Goal: Information Seeking & Learning: Learn about a topic

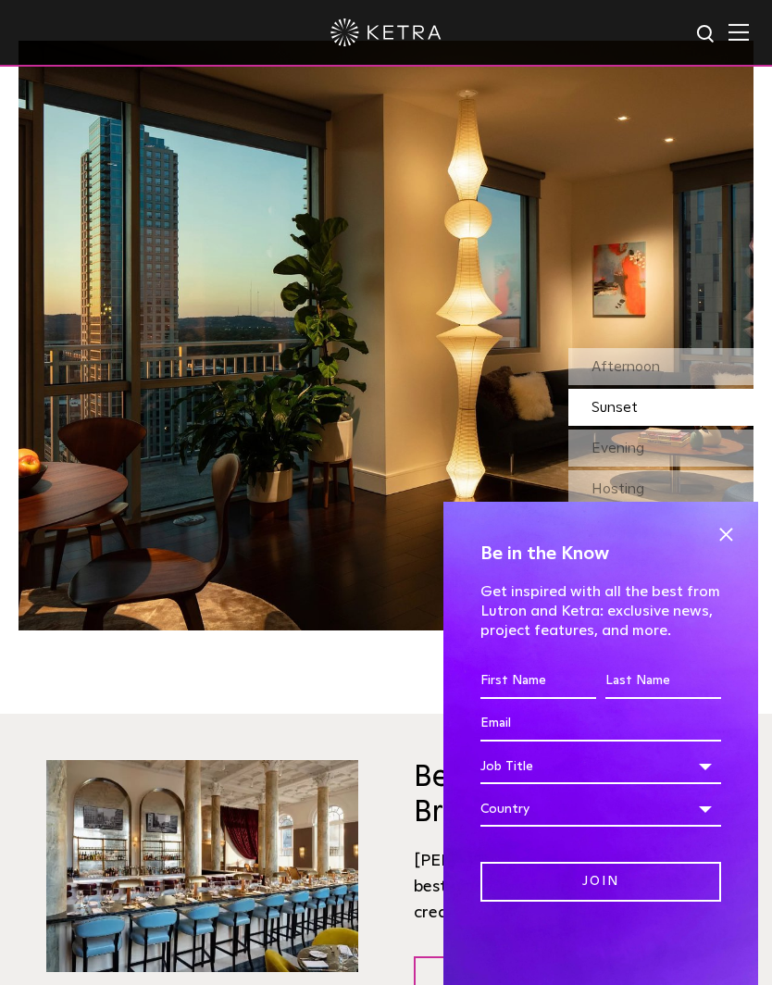
scroll to position [1617, 0]
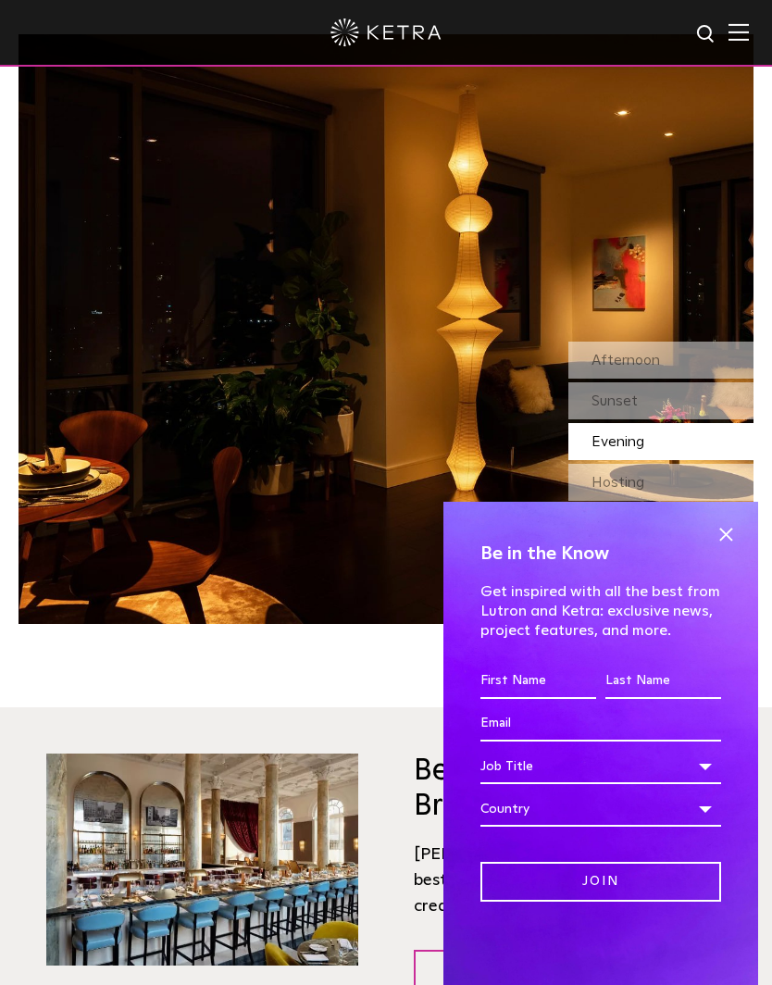
click at [733, 548] on span at bounding box center [726, 534] width 28 height 28
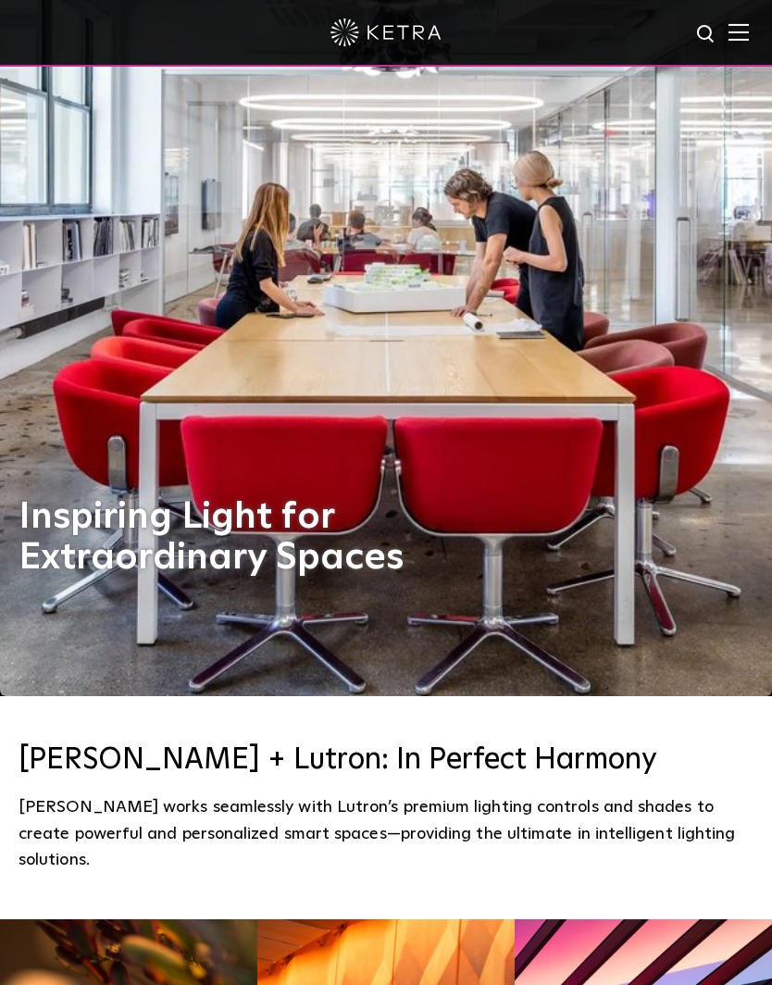
scroll to position [0, 0]
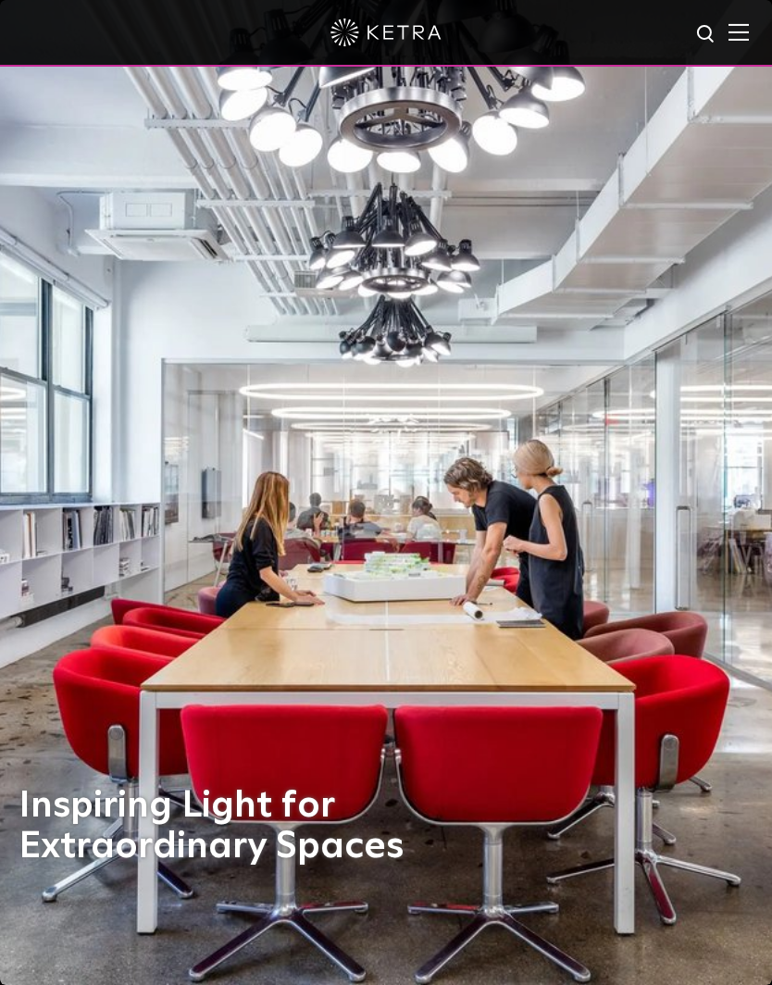
click at [745, 33] on img at bounding box center [739, 32] width 20 height 18
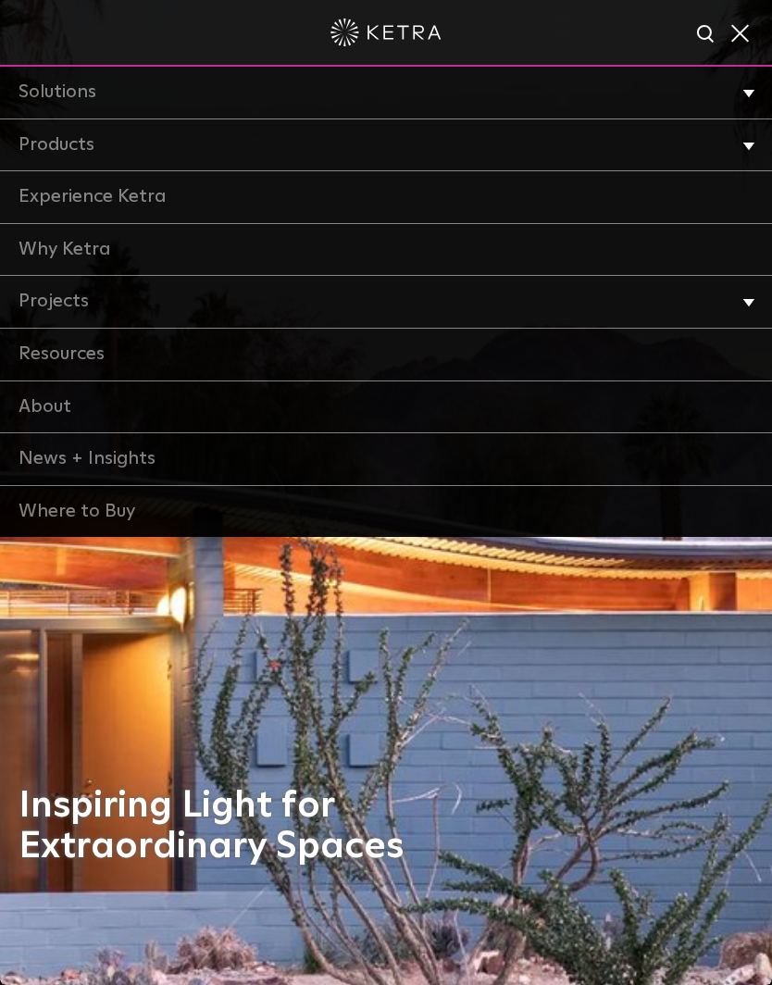
click at [762, 137] on li "Products Commercial Products Residential Products" at bounding box center [386, 145] width 772 height 53
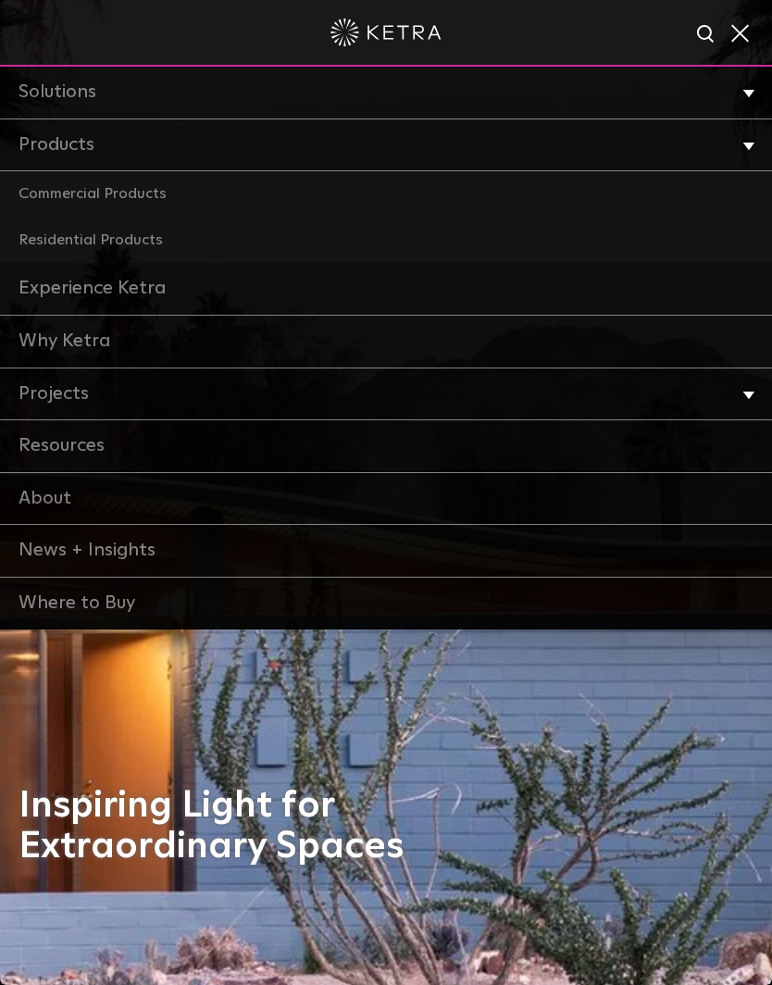
click at [139, 237] on link "Residential Products" at bounding box center [386, 241] width 772 height 46
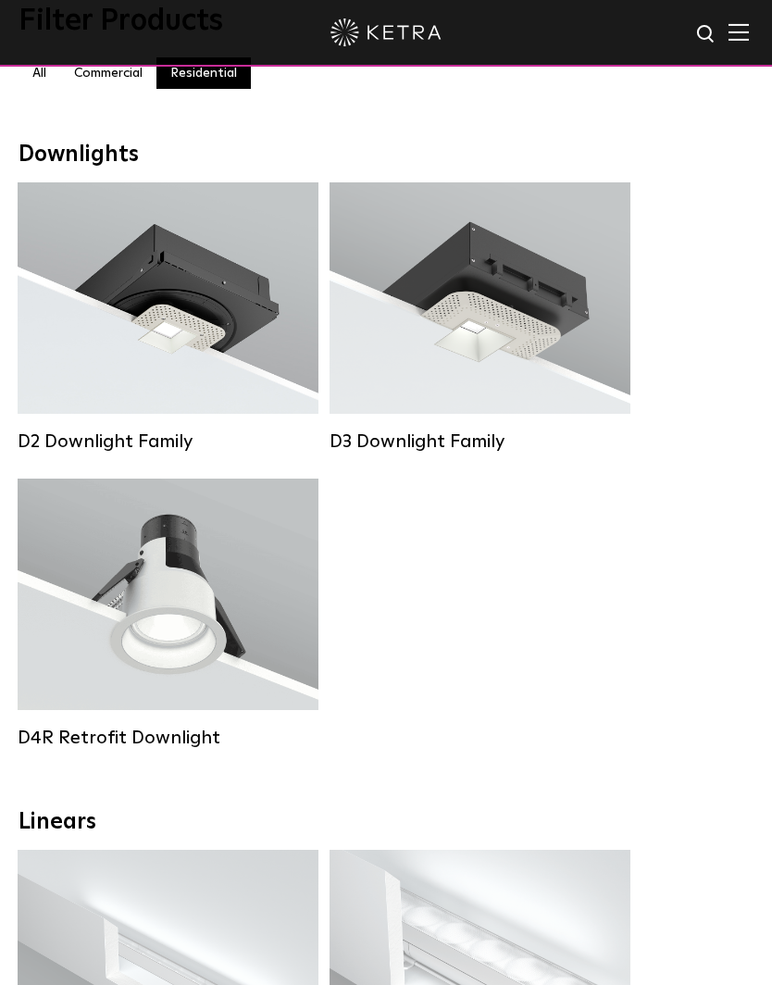
scroll to position [188, 0]
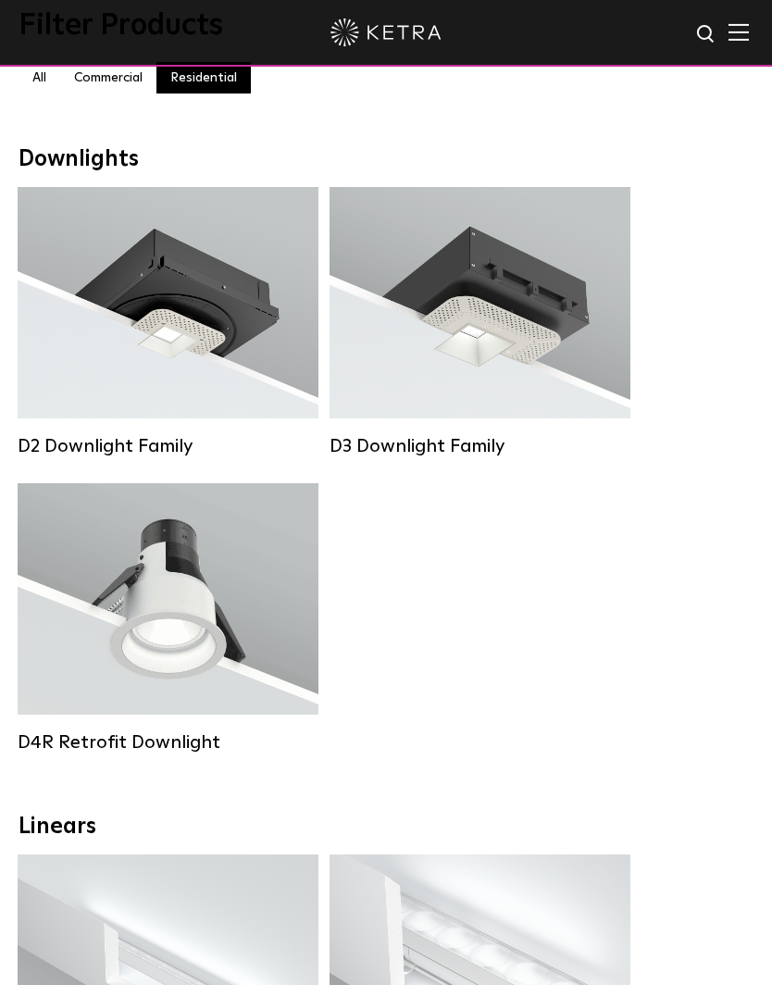
click at [163, 609] on div "Lumen Output: 800 Colors: White / Black Beam Angles: 15° / 25° / 40° / 60° Watt…" at bounding box center [168, 599] width 228 height 117
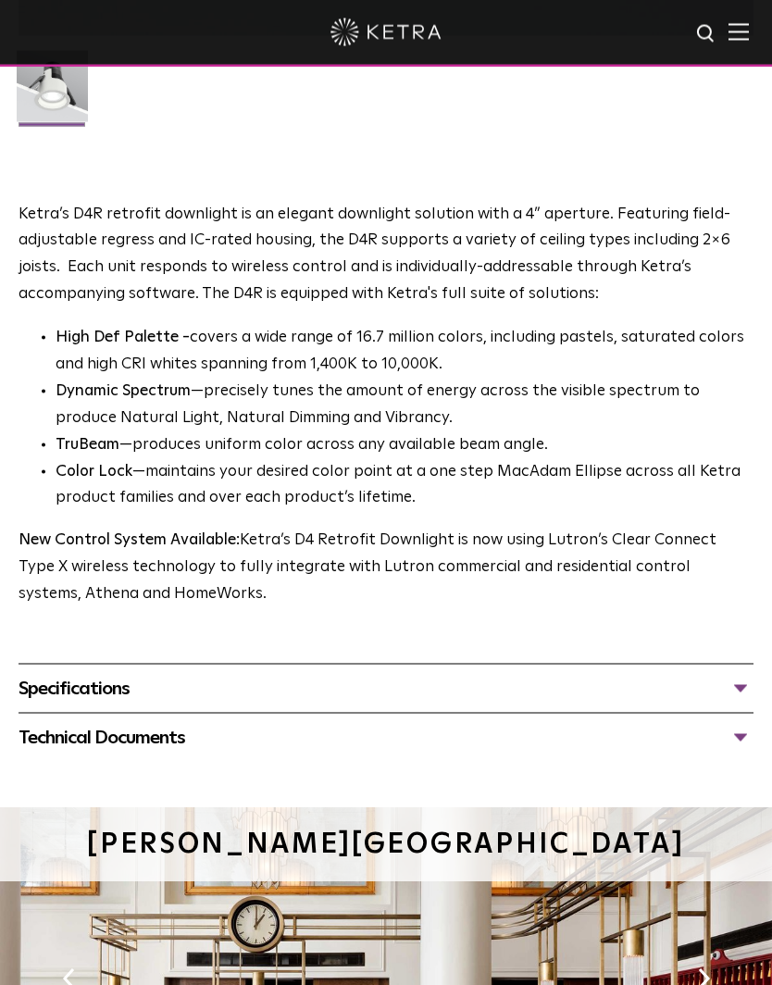
scroll to position [935, 0]
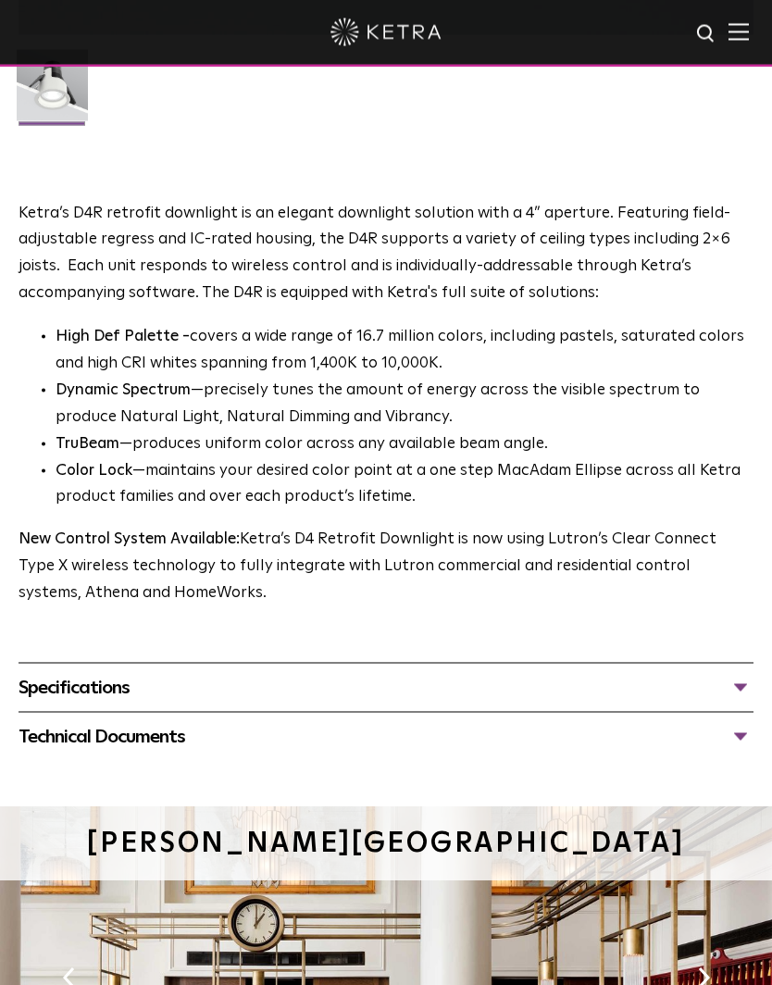
click at [743, 679] on div "Specifications" at bounding box center [386, 688] width 735 height 30
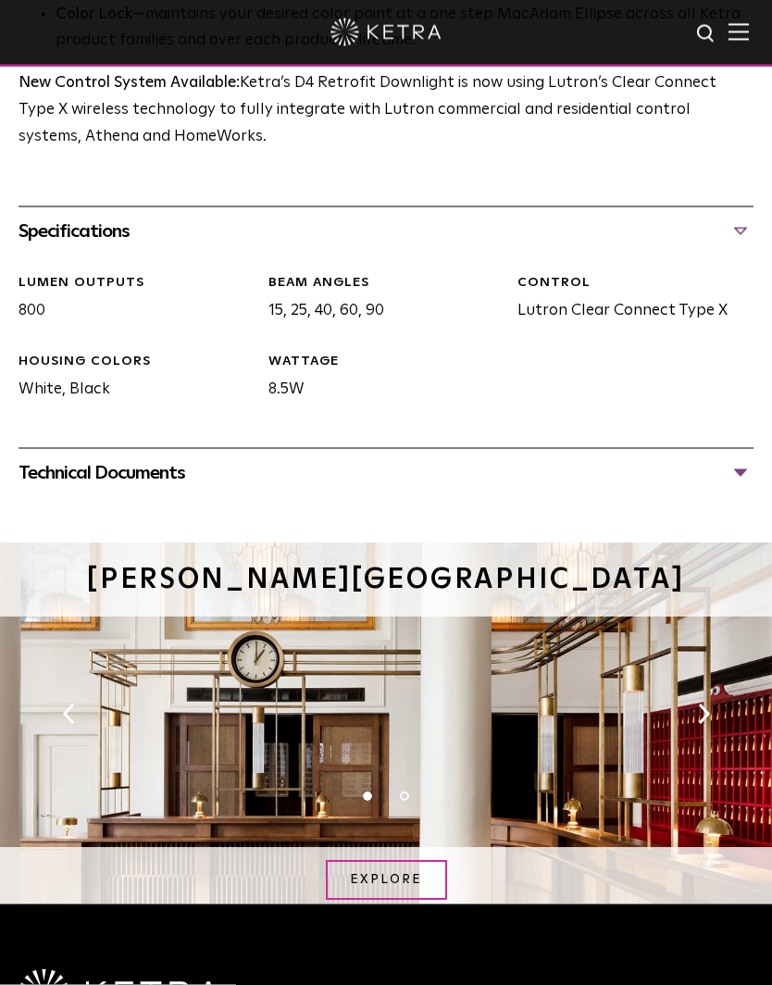
scroll to position [1393, 0]
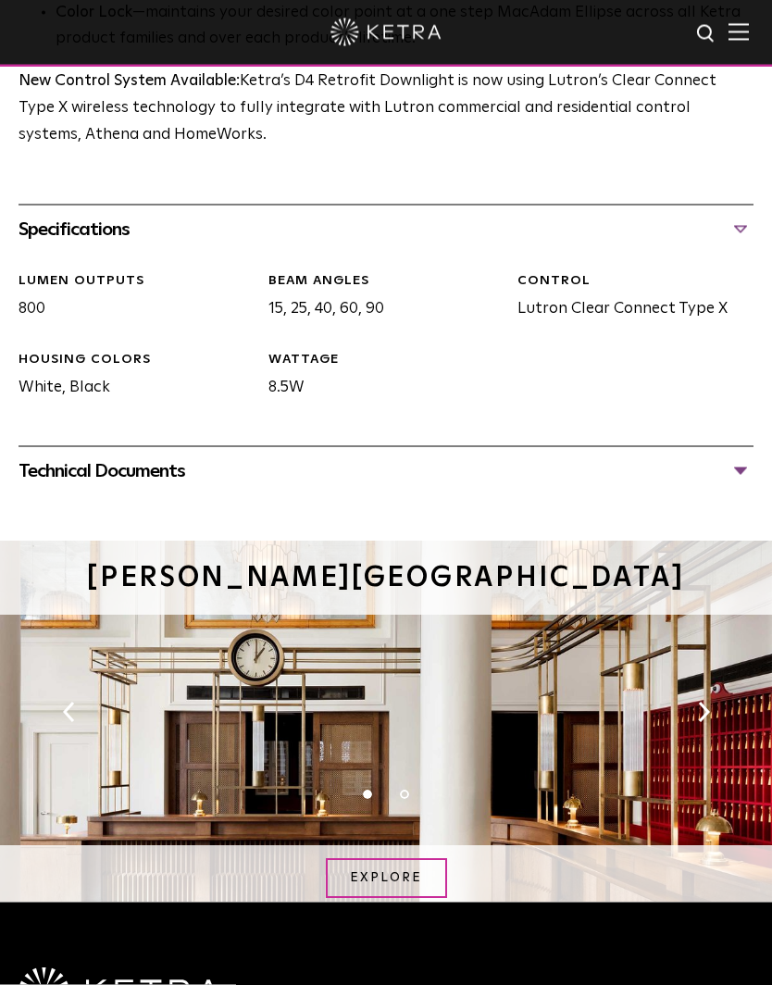
click at [740, 467] on div "Technical Documents" at bounding box center [386, 471] width 735 height 30
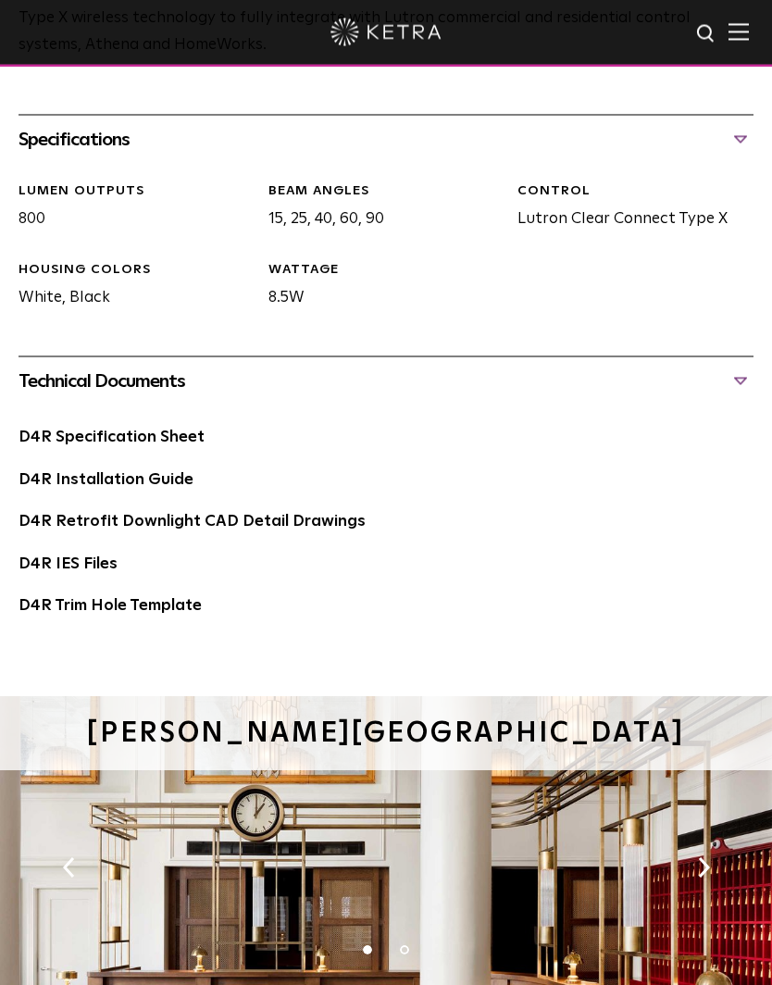
scroll to position [1484, 0]
click at [72, 471] on link "D4R Installation Guide" at bounding box center [106, 479] width 175 height 16
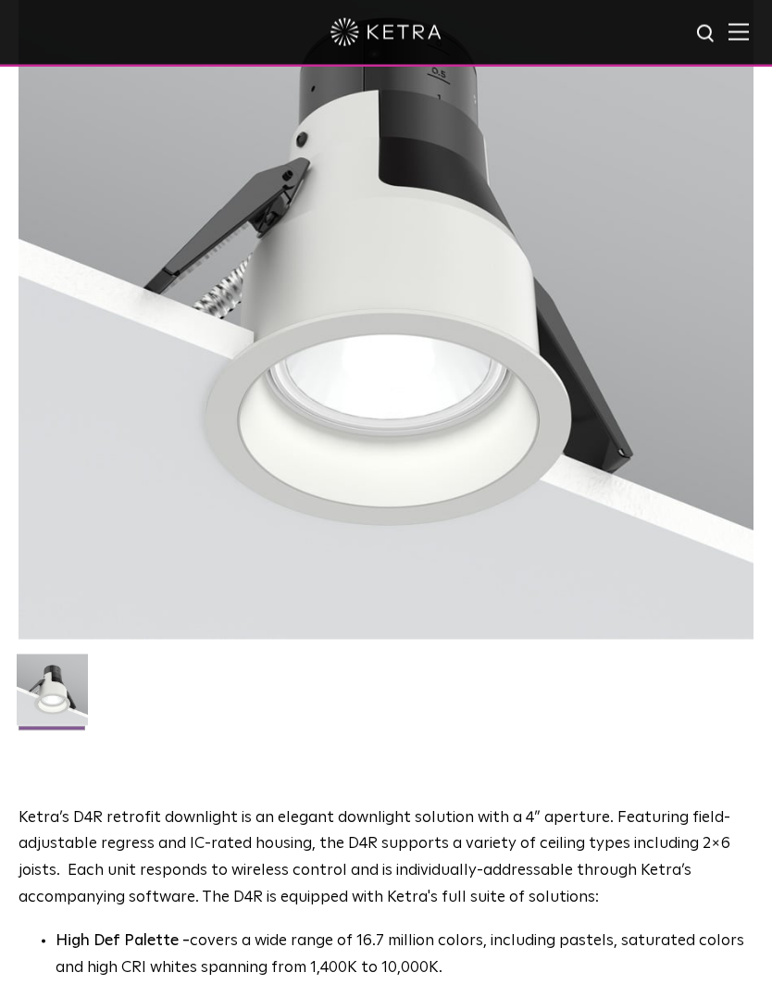
scroll to position [0, 0]
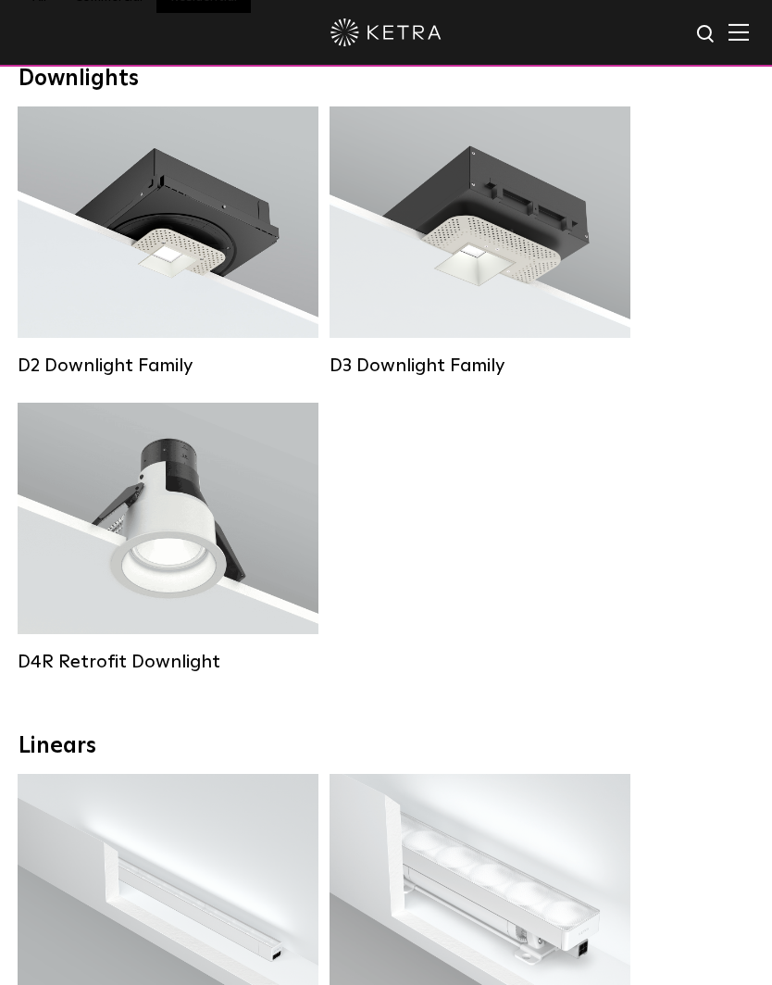
click at [168, 250] on div "Lumen Output: 1200 Colors: White / Black / Gloss Black / Silver / Bronze / Silv…" at bounding box center [167, 227] width 245 height 187
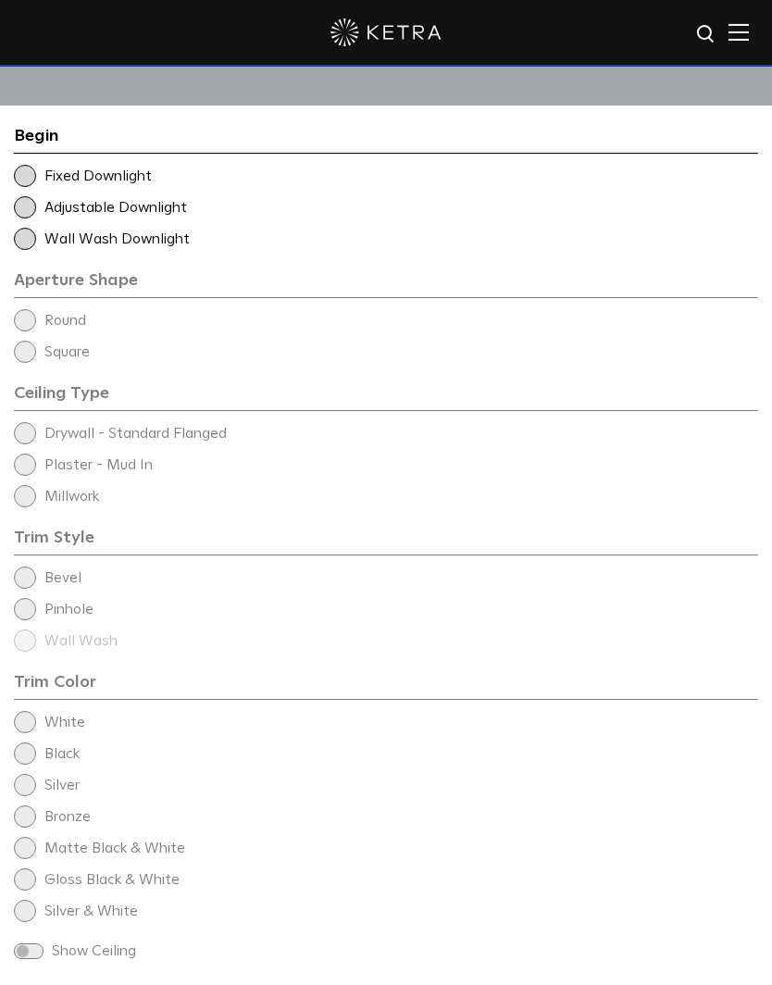
scroll to position [2605, 0]
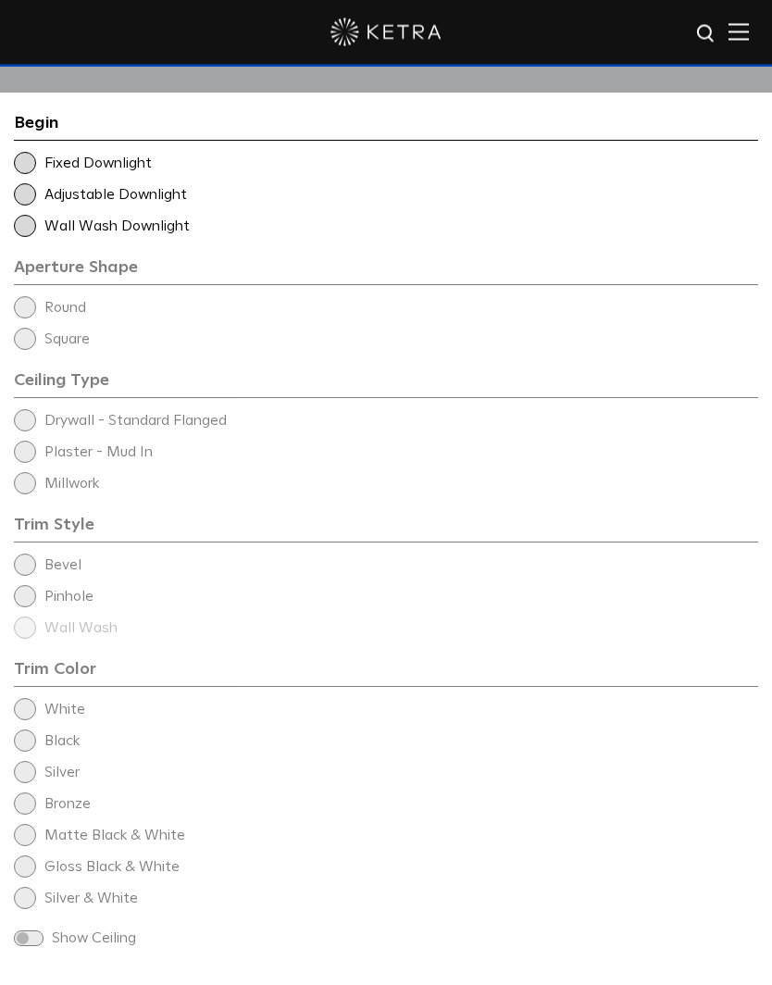
click at [23, 238] on span at bounding box center [25, 227] width 22 height 22
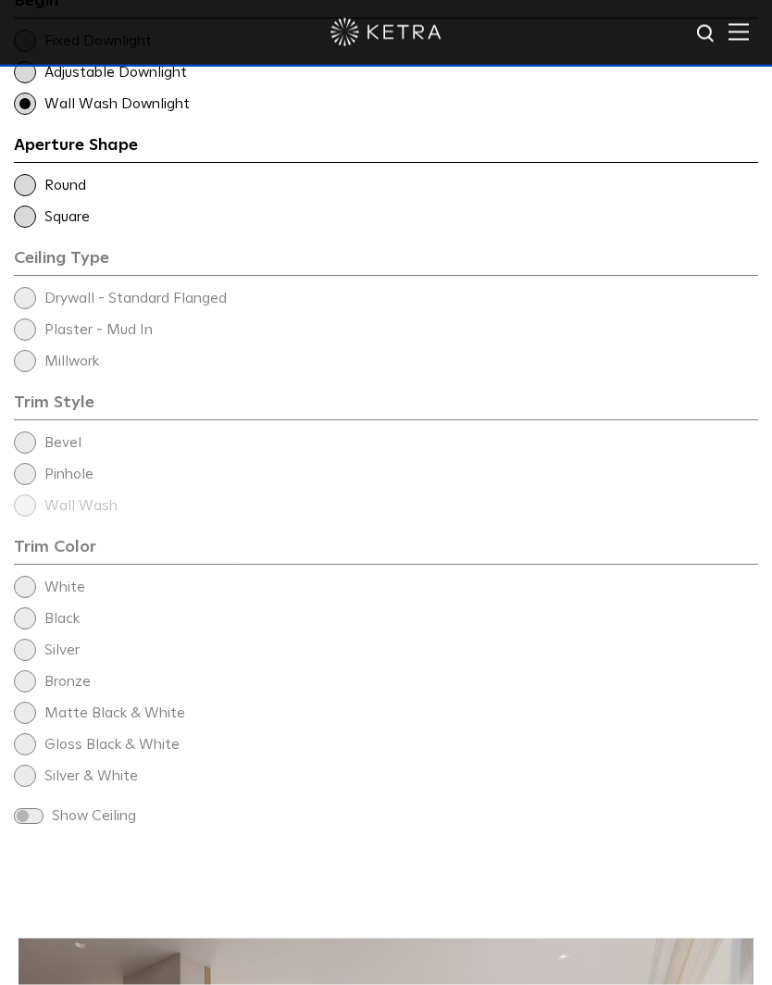
scroll to position [2728, 0]
click at [24, 228] on span at bounding box center [25, 217] width 22 height 22
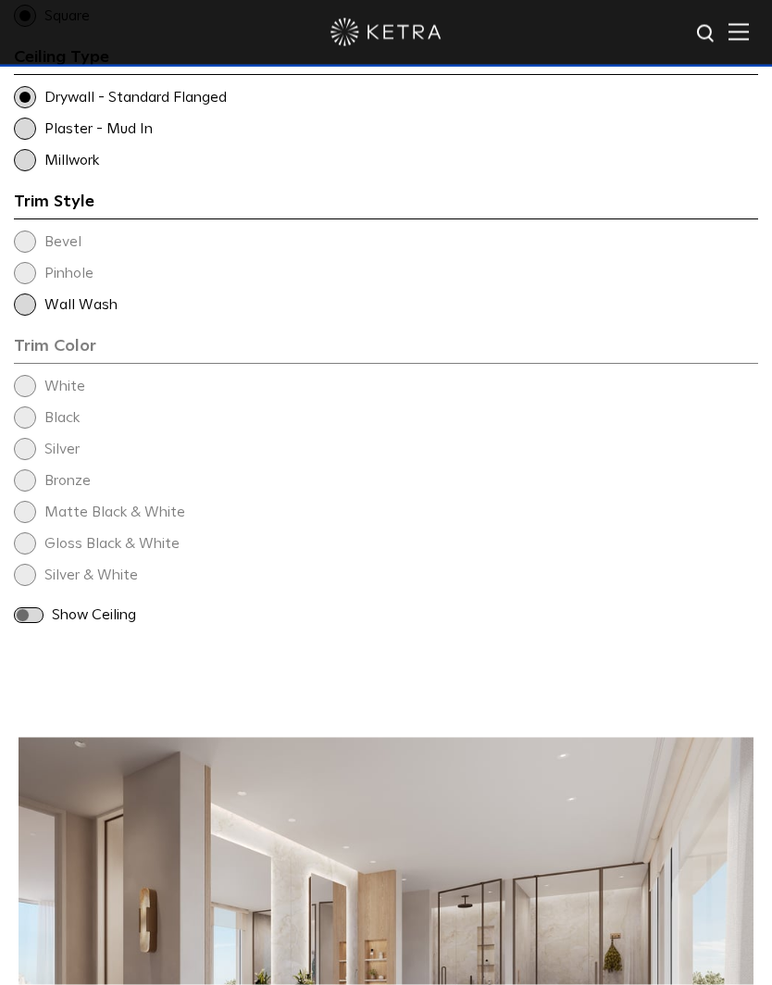
click at [30, 317] on span at bounding box center [25, 305] width 22 height 22
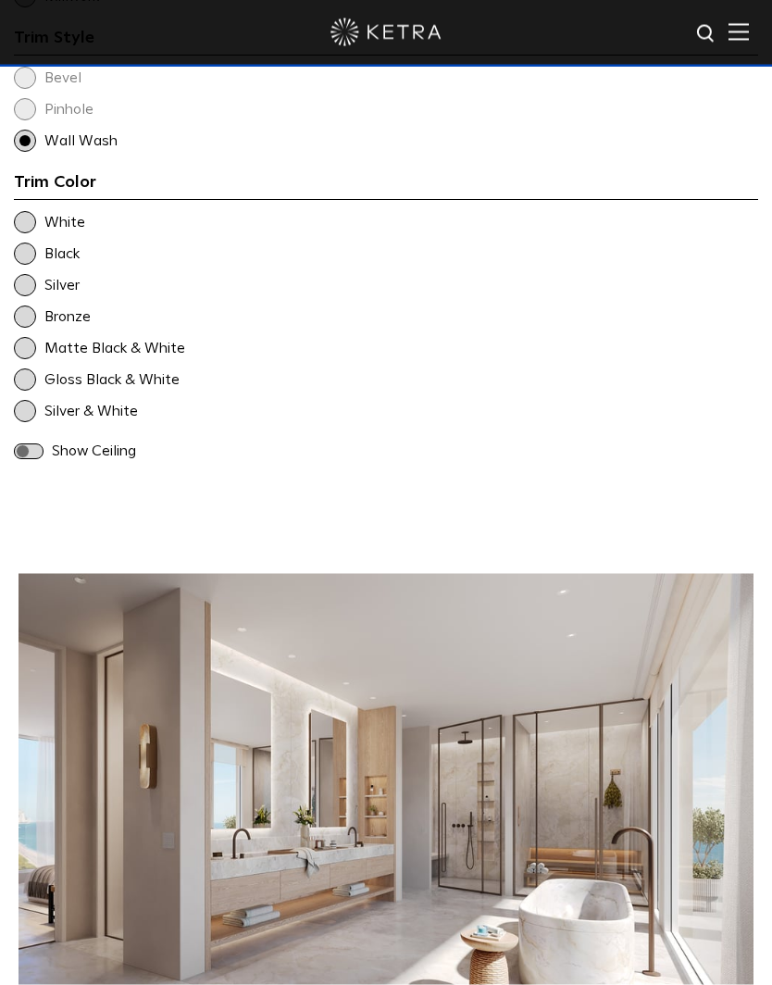
scroll to position [3093, 0]
click at [28, 233] on span at bounding box center [25, 222] width 22 height 22
click at [34, 461] on div "Show Ceiling" at bounding box center [386, 450] width 744 height 21
click at [30, 461] on div "Show Ceiling" at bounding box center [386, 450] width 744 height 21
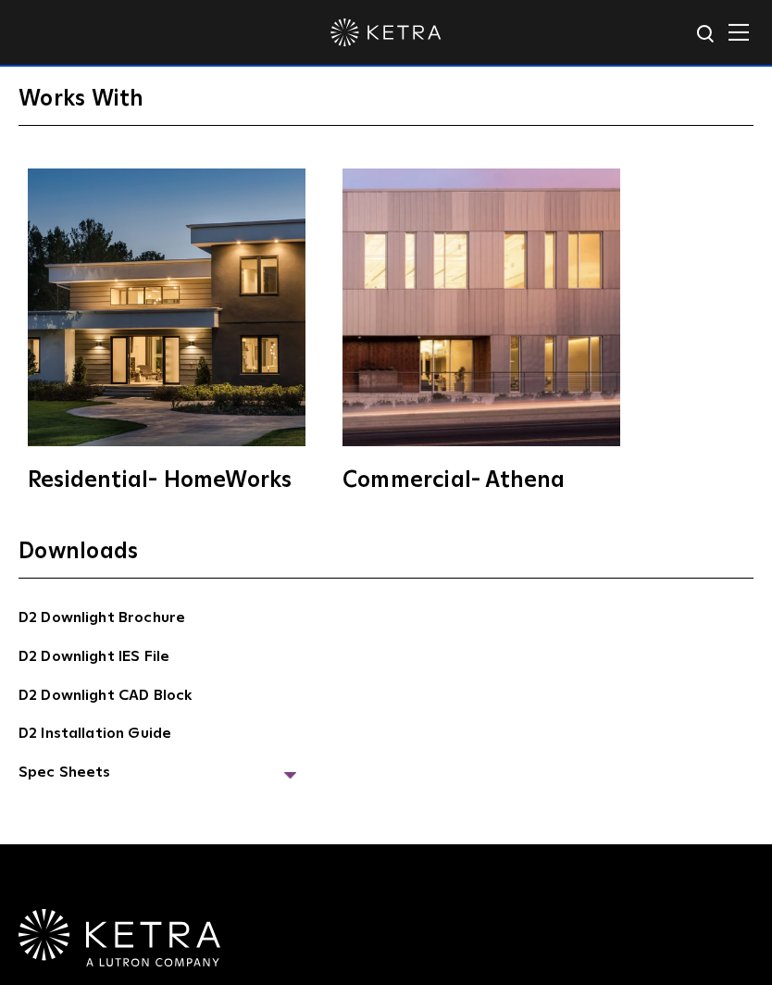
scroll to position [5329, 0]
